Goal: Task Accomplishment & Management: Use online tool/utility

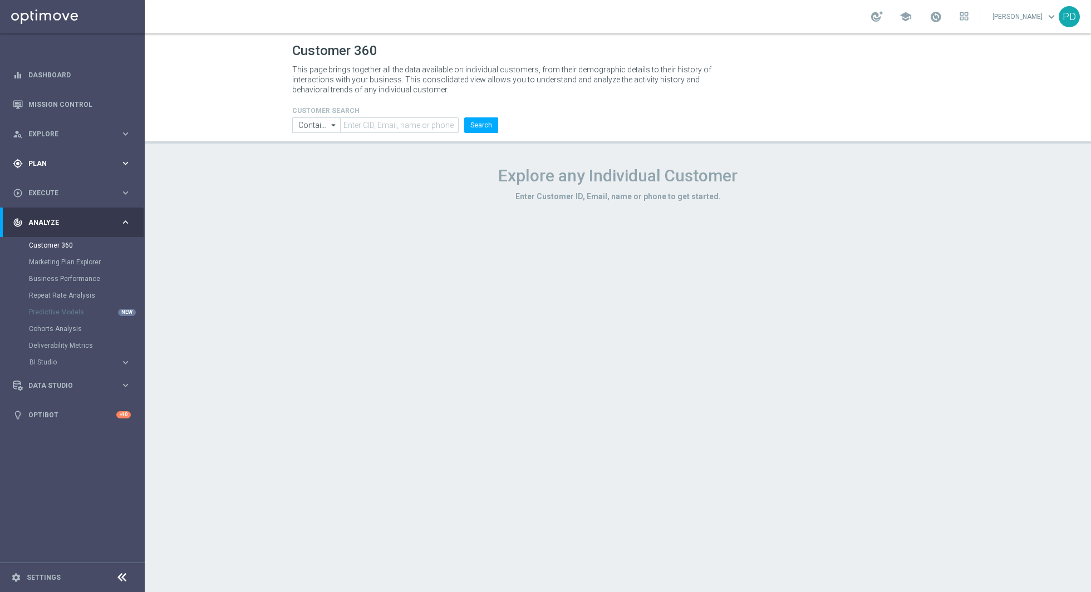
click at [88, 162] on span "Plan" at bounding box center [74, 163] width 92 height 7
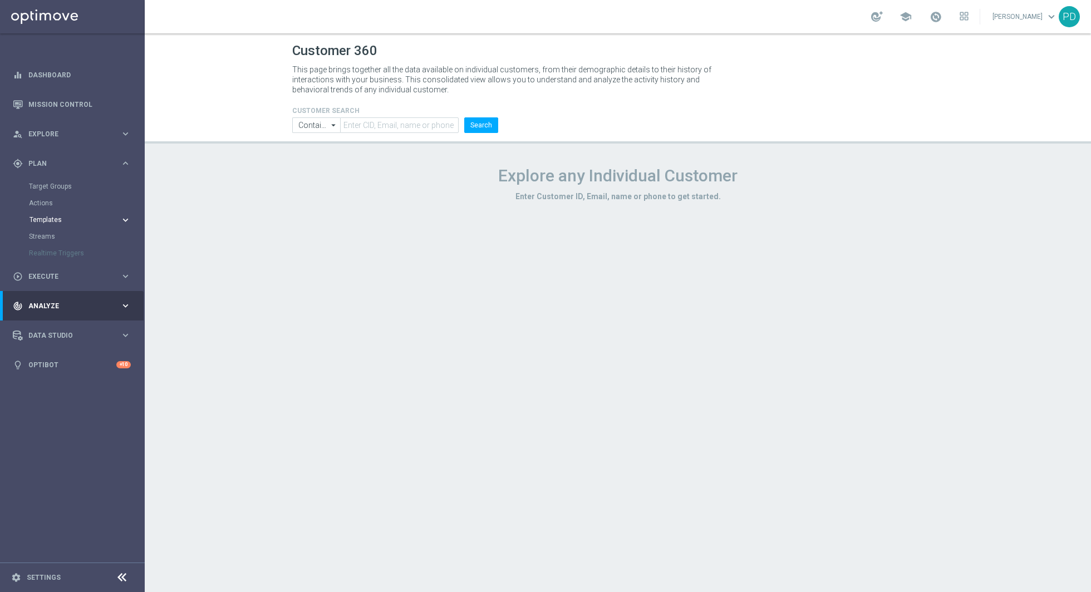
click at [53, 220] on span "Templates" at bounding box center [70, 220] width 80 height 7
click at [51, 233] on link "Optimail" at bounding box center [75, 236] width 81 height 9
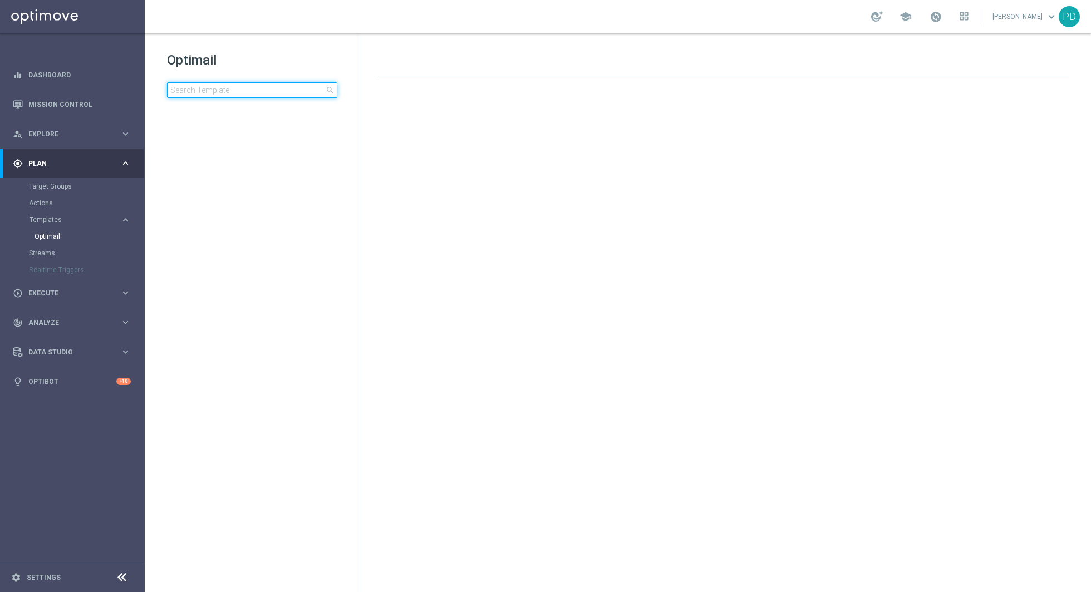
click at [266, 90] on input at bounding box center [252, 90] width 170 height 16
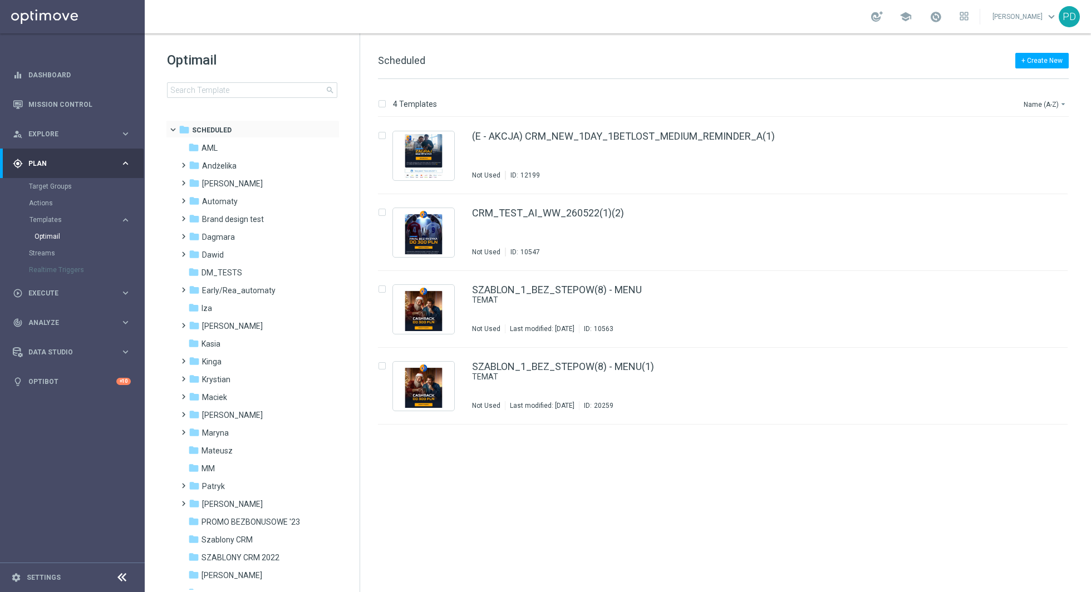
click at [176, 130] on span at bounding box center [178, 127] width 4 height 5
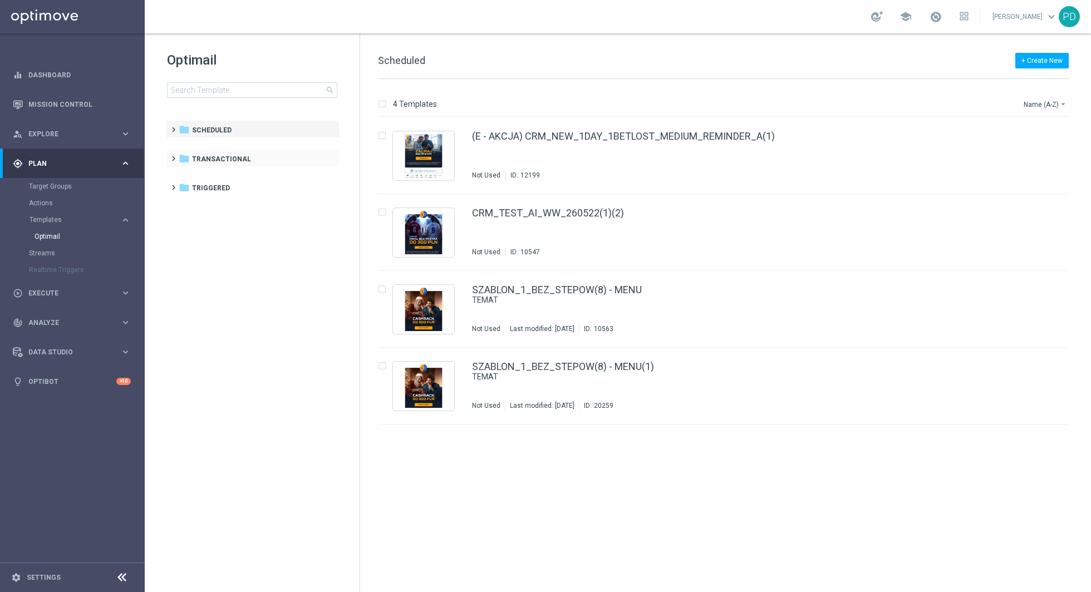
click at [171, 156] on span at bounding box center [171, 153] width 5 height 4
click at [195, 213] on icon "folder" at bounding box center [193, 212] width 11 height 11
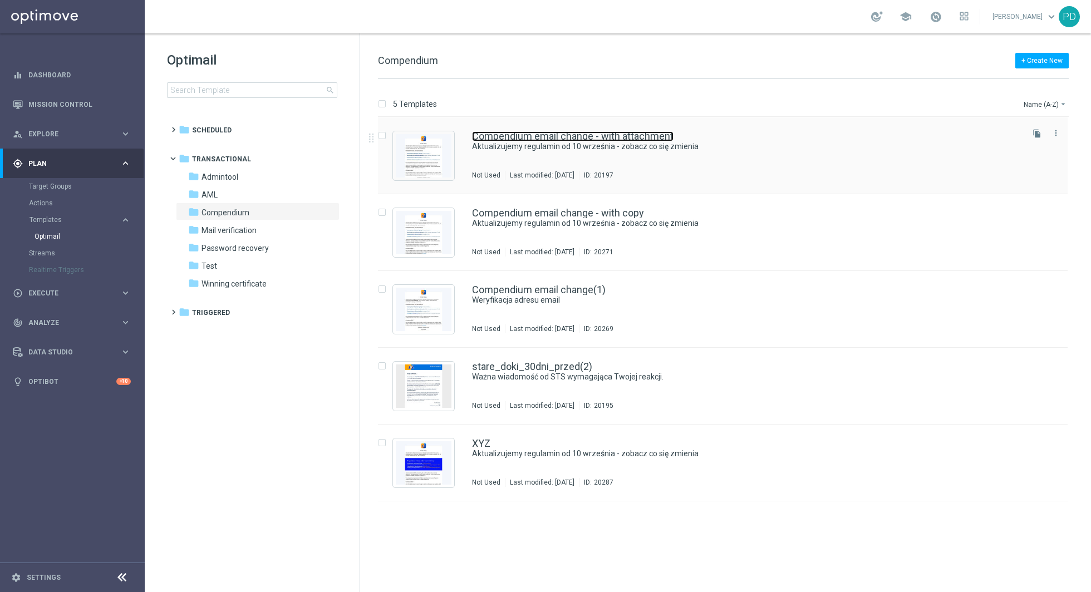
click at [550, 139] on link "Compendium email change - with attachment" at bounding box center [572, 136] width 201 height 10
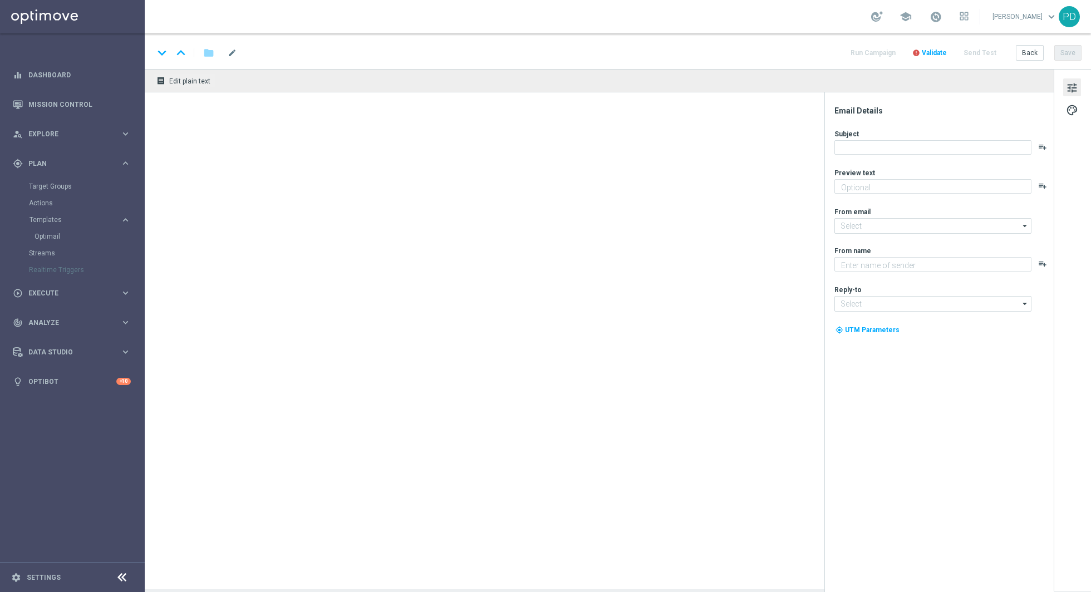
type textarea "Aktualizujemy regulamin od 10 września"
type input "[EMAIL_ADDRESS][DOMAIN_NAME]"
type textarea "STS"
type input "[EMAIL_ADDRESS][DOMAIN_NAME]"
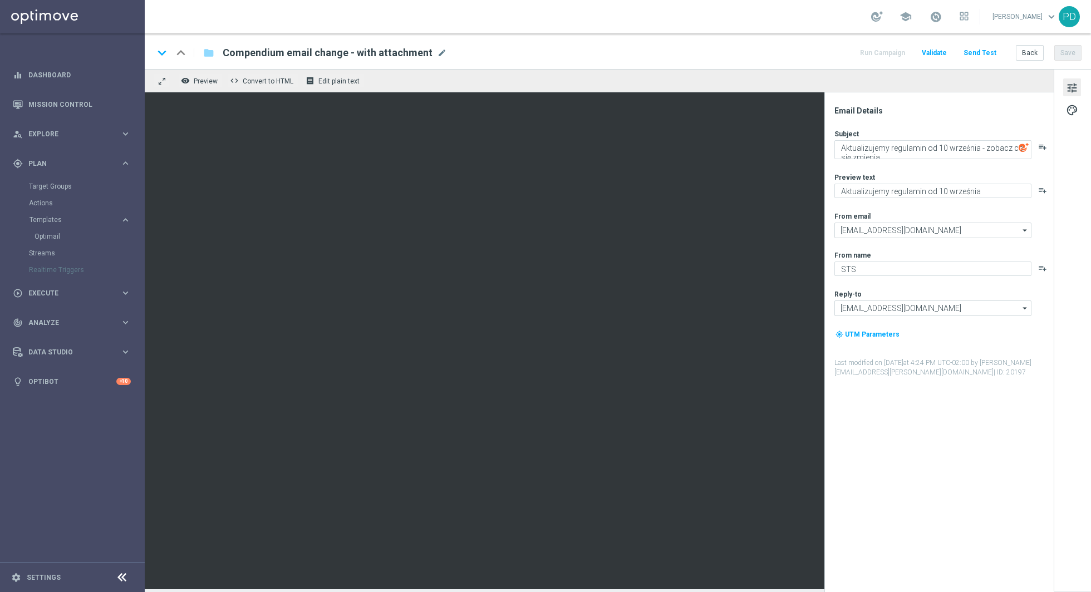
click at [994, 372] on span "| ID: 20197" at bounding box center [1010, 372] width 32 height 8
